Goal: Task Accomplishment & Management: Use online tool/utility

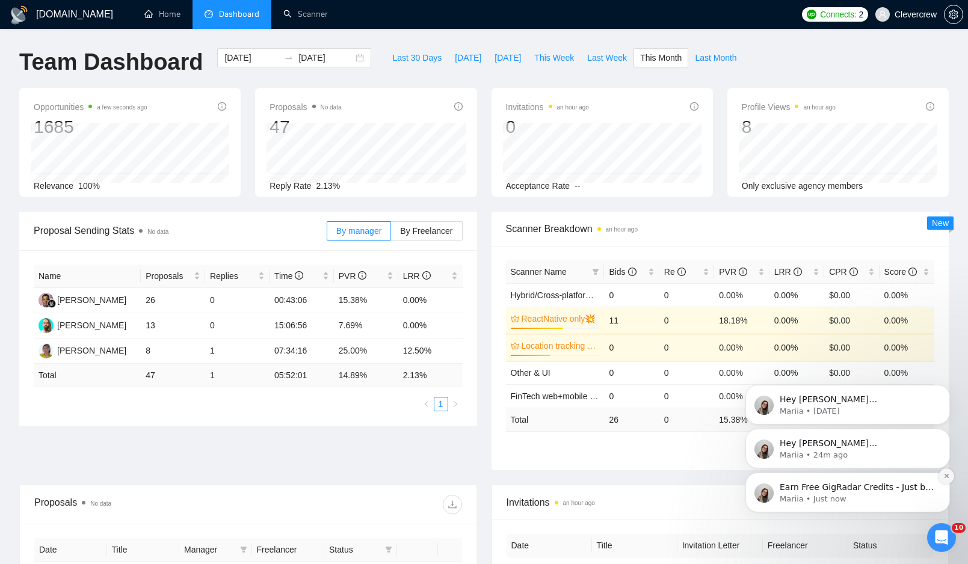
click at [945, 475] on icon "Dismiss notification" at bounding box center [946, 476] width 7 height 7
click at [945, 475] on icon "Dismiss notification" at bounding box center [946, 476] width 4 height 4
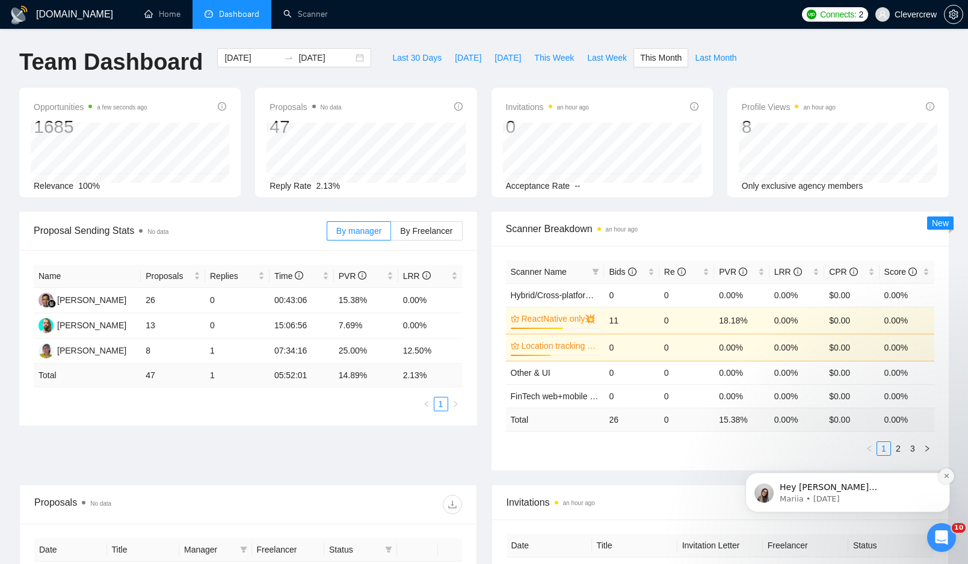
click at [945, 476] on icon "Dismiss notification" at bounding box center [946, 476] width 4 height 4
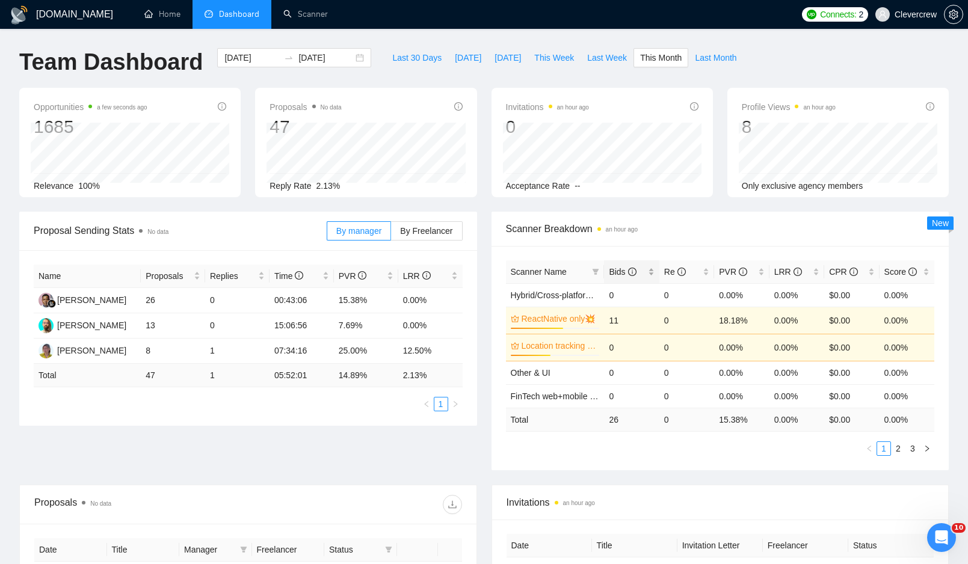
click at [619, 268] on span "Bids" at bounding box center [622, 272] width 27 height 10
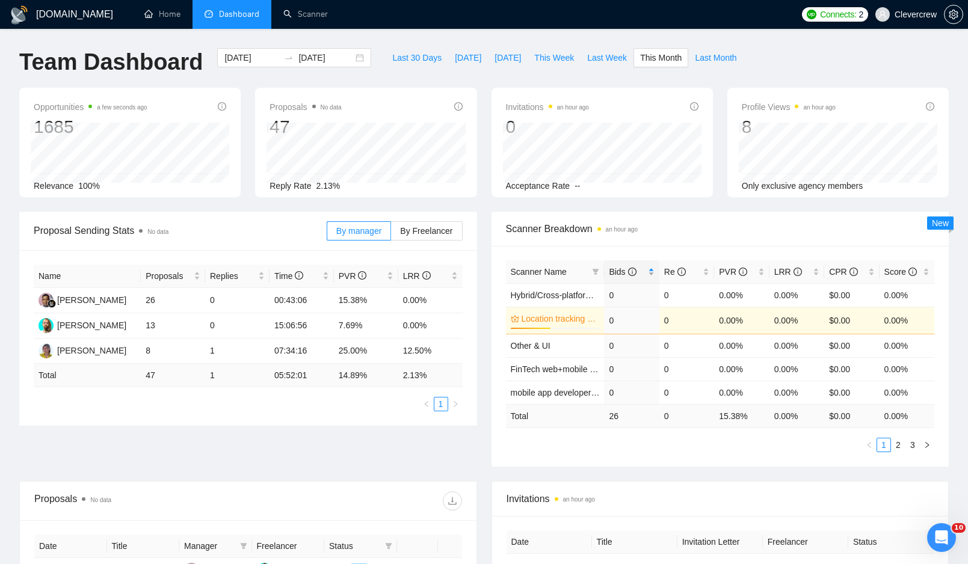
click at [620, 268] on span "Bids" at bounding box center [622, 272] width 27 height 10
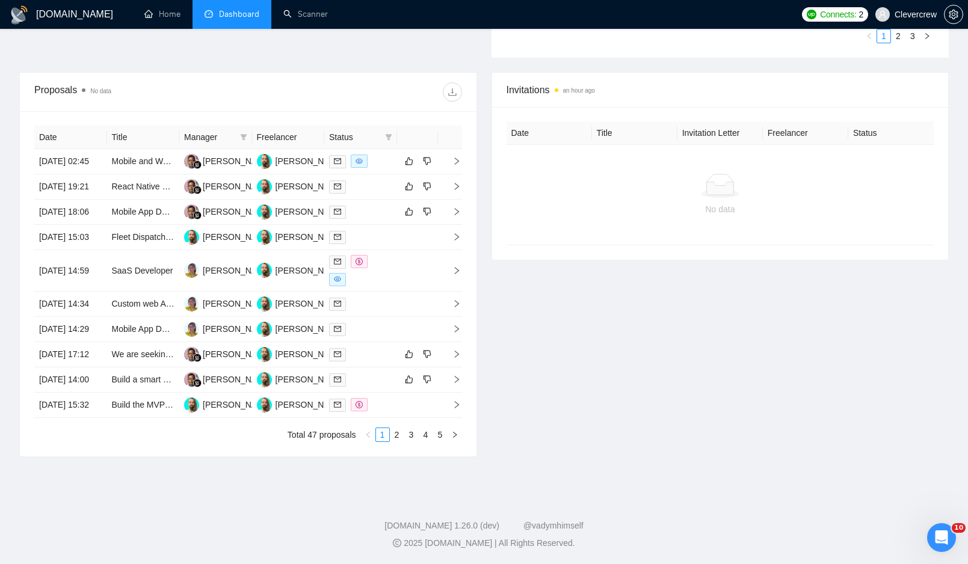
scroll to position [479, 0]
click at [454, 157] on icon "right" at bounding box center [456, 161] width 8 height 8
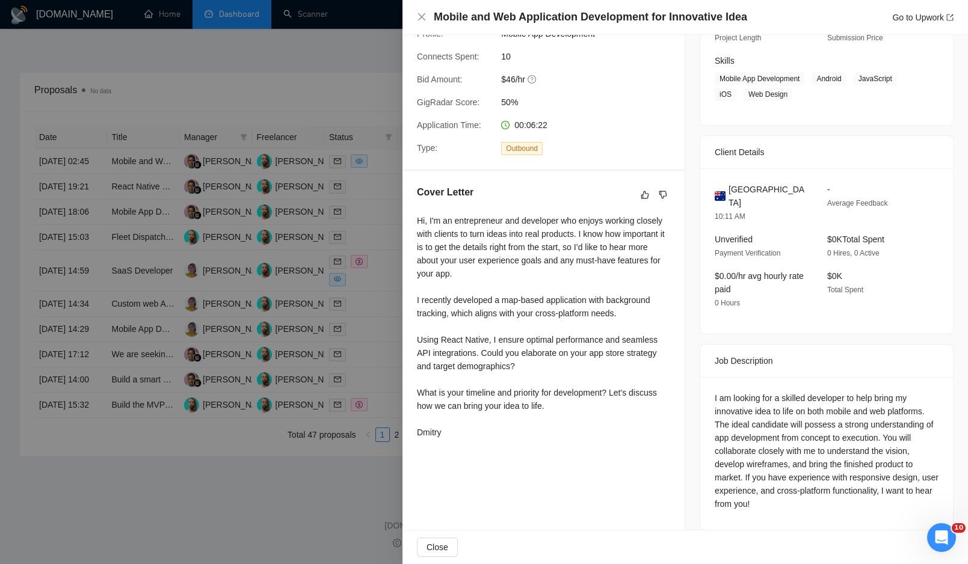
scroll to position [0, 0]
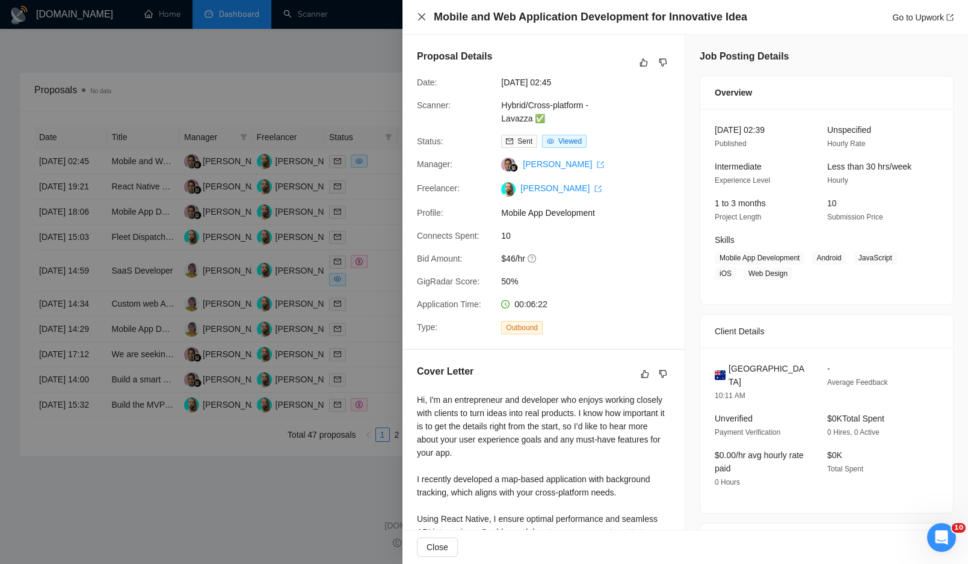
click at [420, 17] on icon "close" at bounding box center [421, 16] width 7 height 7
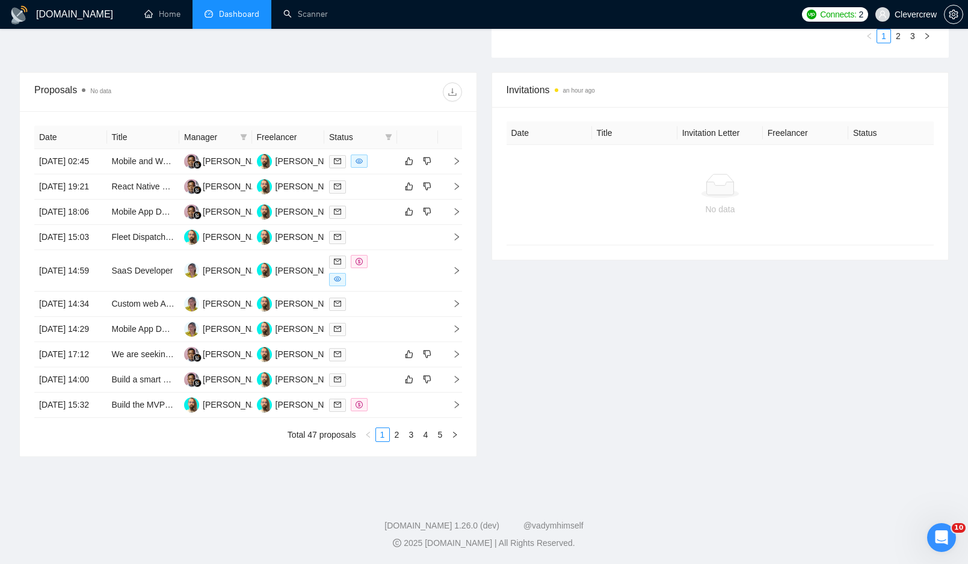
click at [541, 429] on div "Invitations an hour ago Date Title Invitation Letter Freelancer Status No data" at bounding box center [720, 264] width 472 height 385
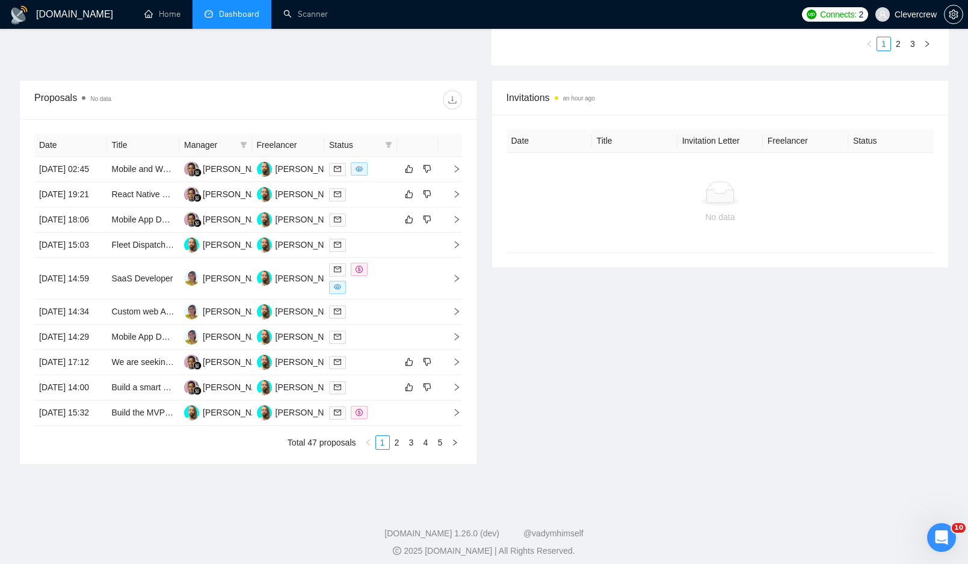
scroll to position [411, 0]
click at [459, 283] on icon "right" at bounding box center [456, 279] width 8 height 8
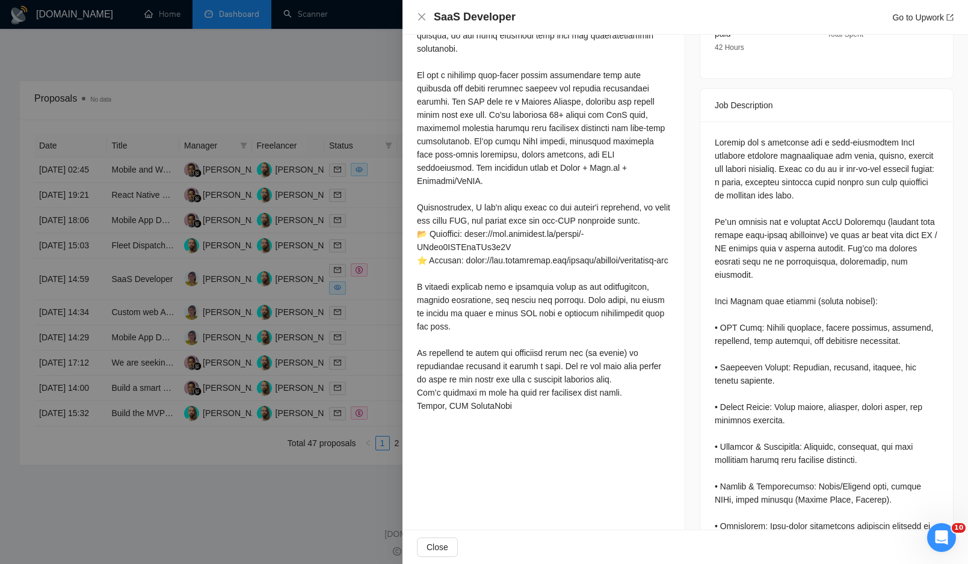
scroll to position [0, 0]
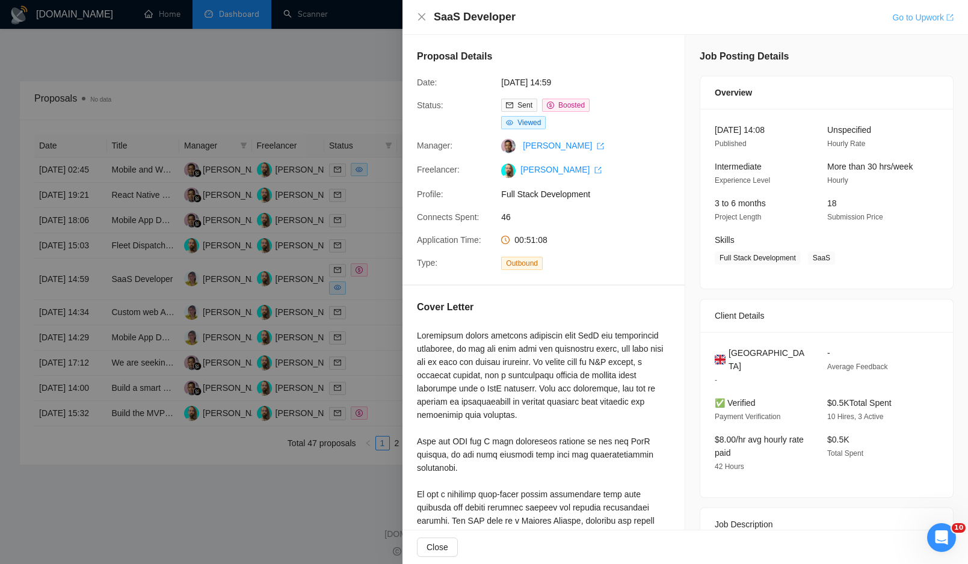
click at [927, 17] on link "Go to Upwork" at bounding box center [922, 18] width 61 height 10
click at [423, 18] on icon "close" at bounding box center [422, 17] width 10 height 10
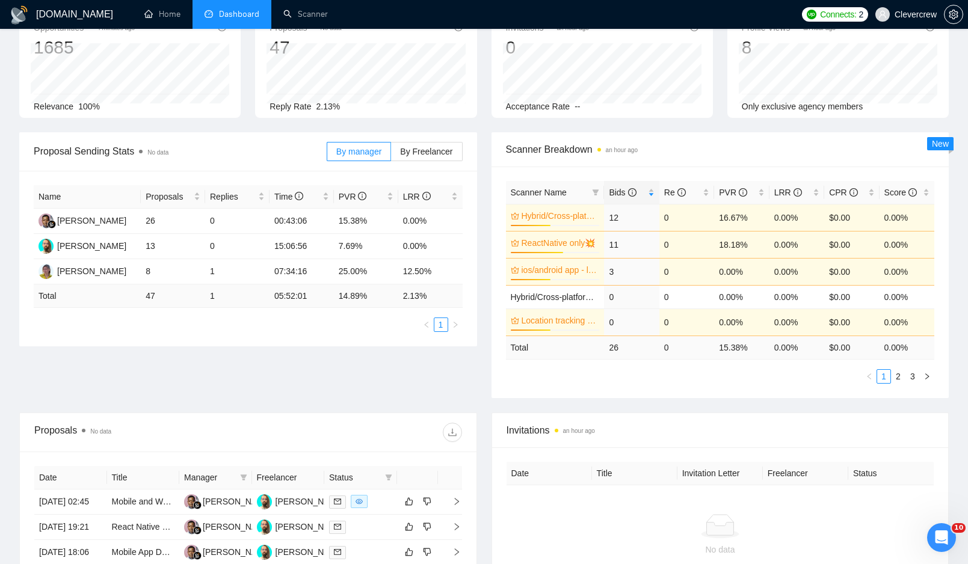
scroll to position [90, 0]
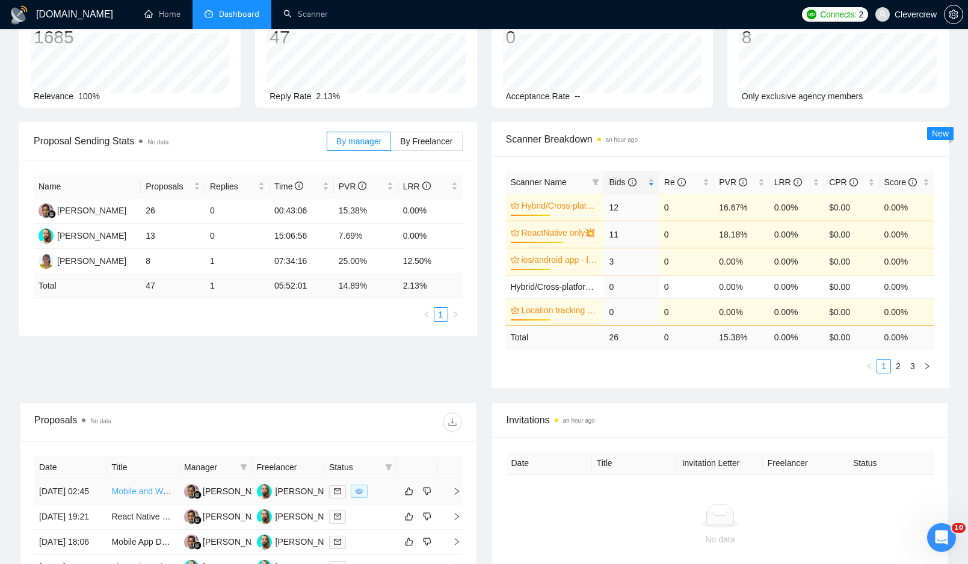
click at [153, 496] on link "Mobile and Web Application Development for Innovative Idea" at bounding box center [225, 492] width 227 height 10
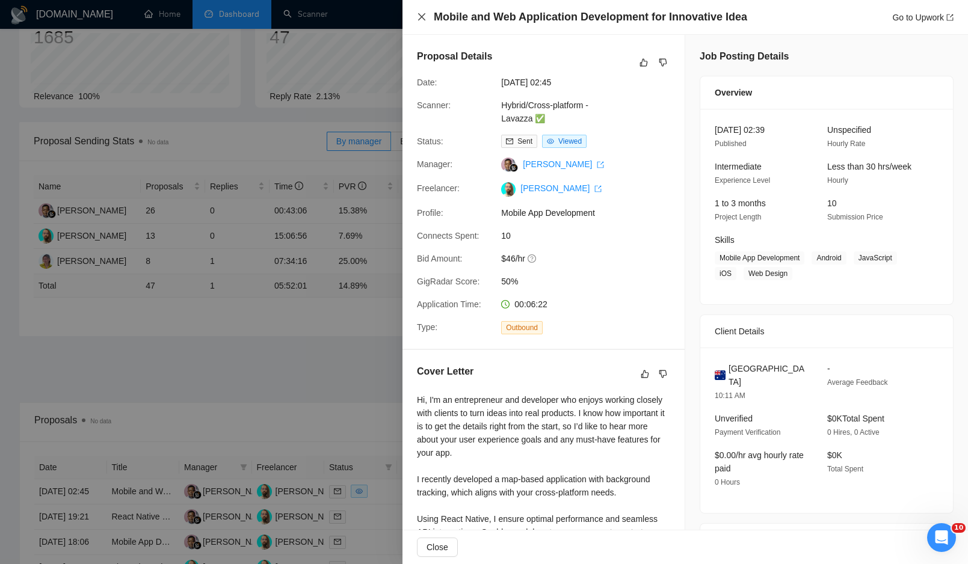
click at [418, 18] on icon "close" at bounding box center [422, 17] width 10 height 10
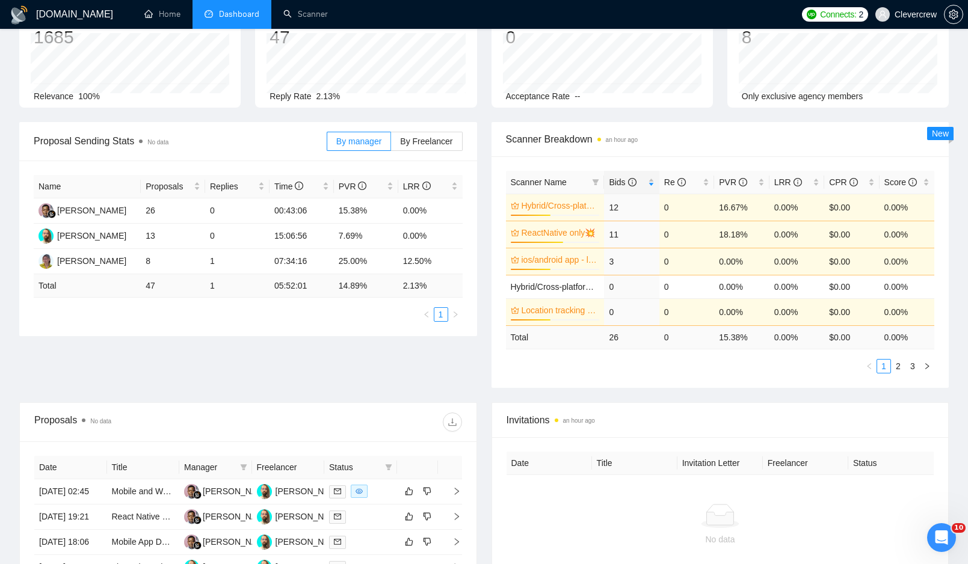
scroll to position [0, 0]
